Goal: Transaction & Acquisition: Purchase product/service

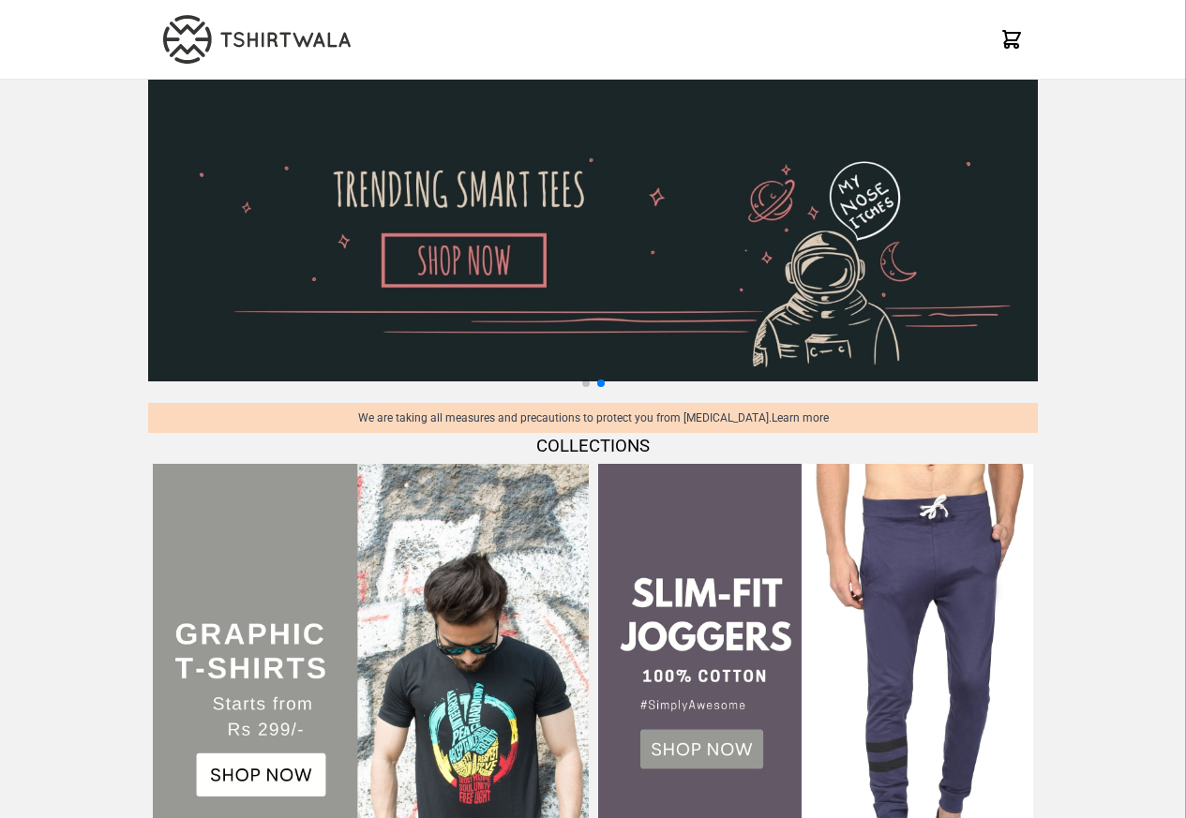
click at [474, 457] on h2 "COLLECTIONS" at bounding box center [592, 446] width 889 height 26
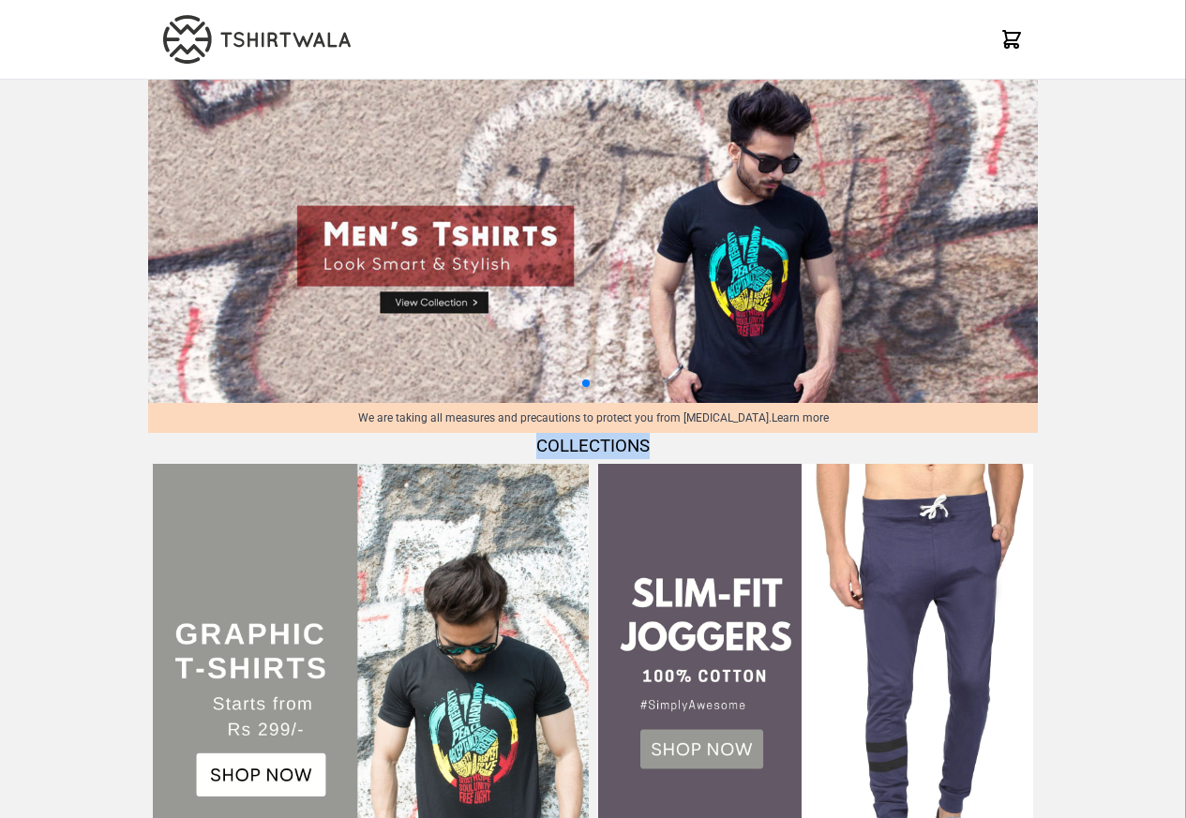
click at [249, 783] on img at bounding box center [370, 681] width 435 height 435
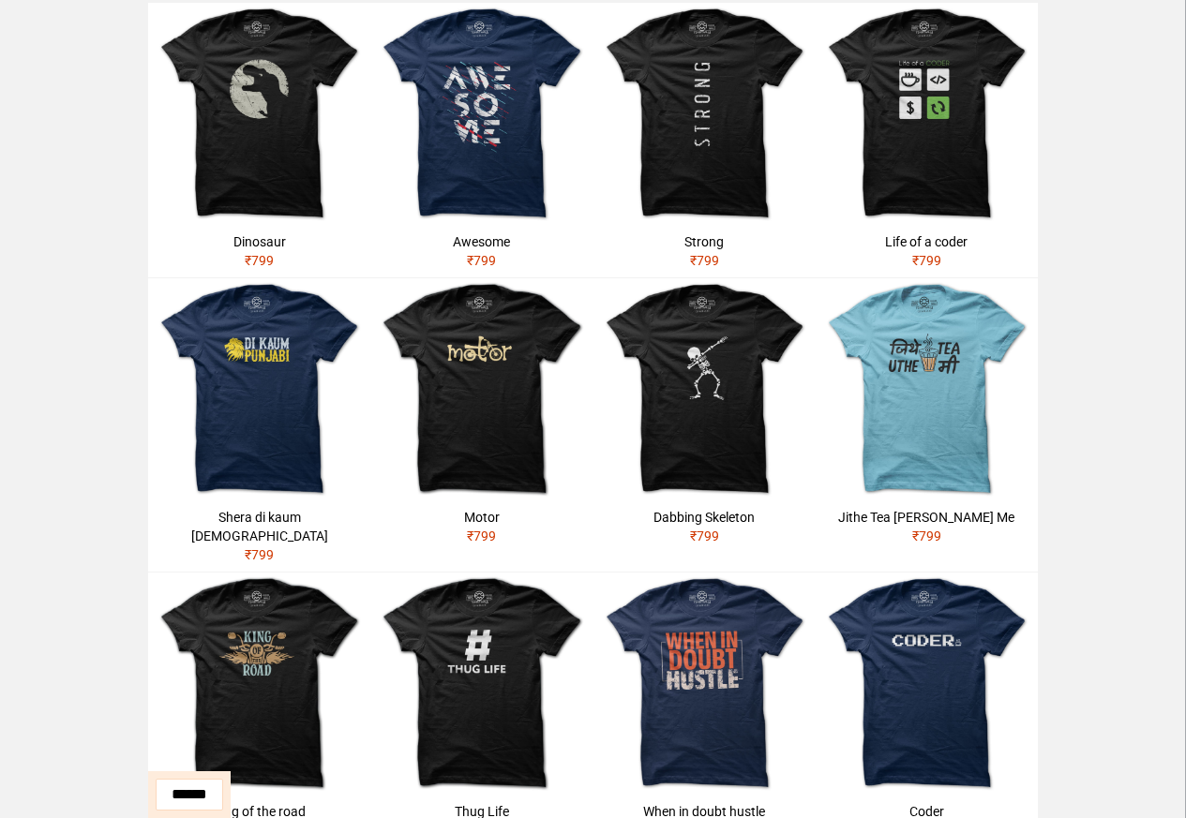
scroll to position [108, 0]
